Goal: Task Accomplishment & Management: Manage account settings

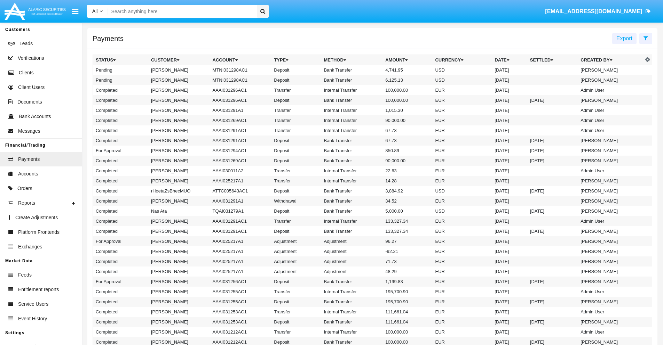
click at [645, 38] on icon at bounding box center [645, 38] width 5 height 6
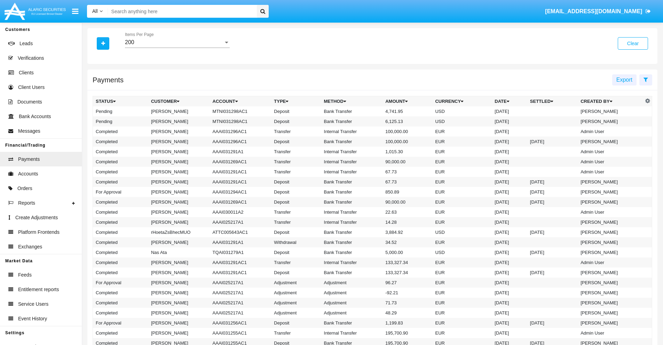
click at [177, 42] on div "200" at bounding box center [174, 42] width 98 height 6
click at [177, 48] on span "10" at bounding box center [177, 47] width 105 height 17
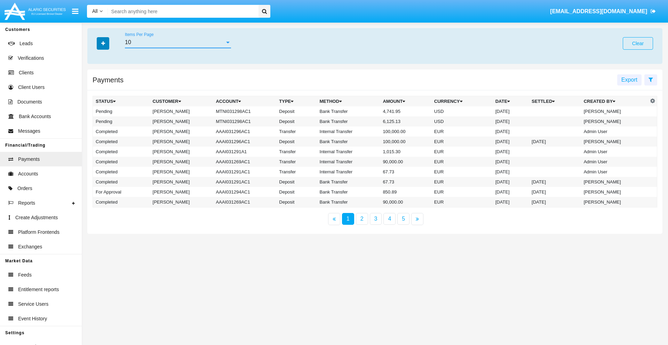
click at [103, 43] on icon "button" at bounding box center [103, 43] width 4 height 5
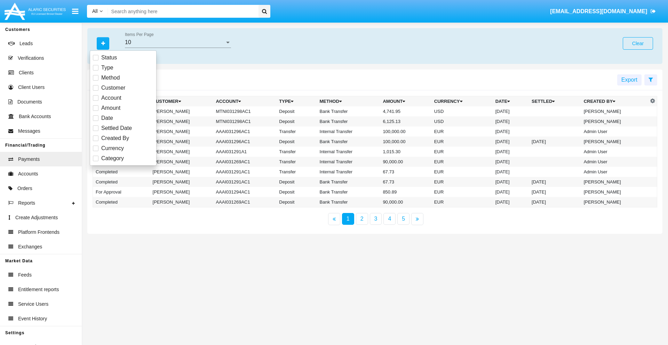
click at [109, 58] on span "Status" at bounding box center [109, 58] width 16 height 8
click at [96, 61] on input "Status" at bounding box center [95, 61] width 0 height 0
checkbox input "true"
click at [103, 43] on icon "button" at bounding box center [103, 43] width 4 height 5
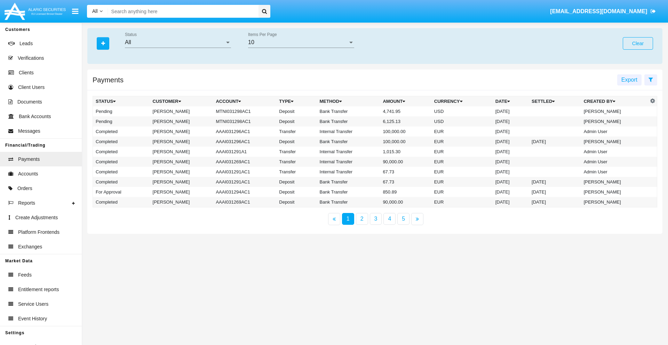
click at [178, 42] on div "All" at bounding box center [175, 42] width 100 height 6
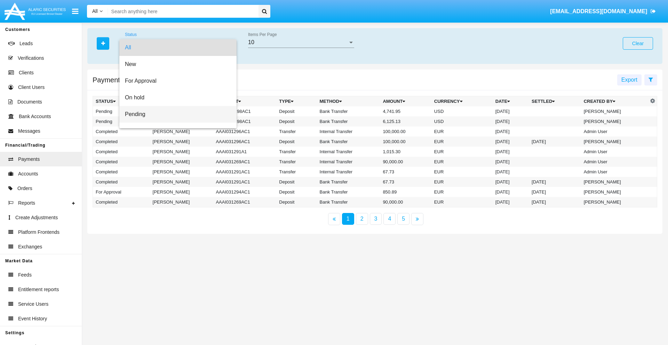
click at [175, 114] on span "Pending" at bounding box center [178, 114] width 106 height 17
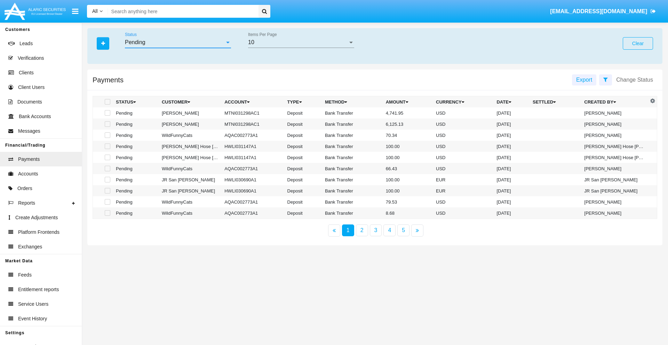
click at [107, 102] on span at bounding box center [108, 102] width 6 height 6
click at [107, 105] on input "checkbox" at bounding box center [107, 105] width 0 height 0
checkbox input "true"
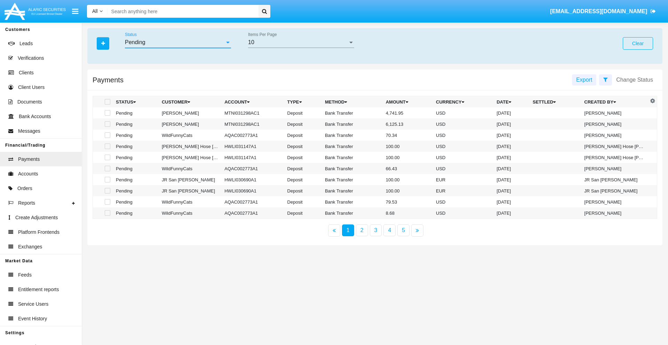
checkbox input "true"
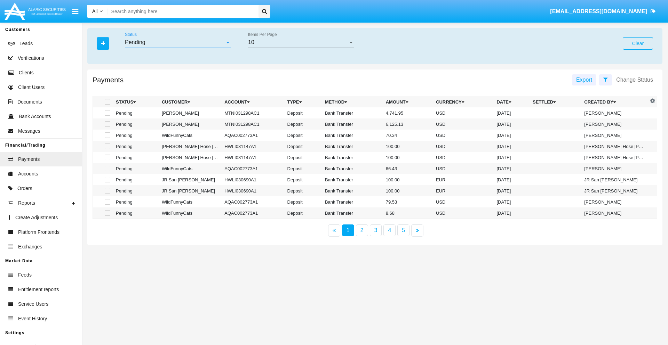
checkbox input "true"
